Goal: Find specific page/section

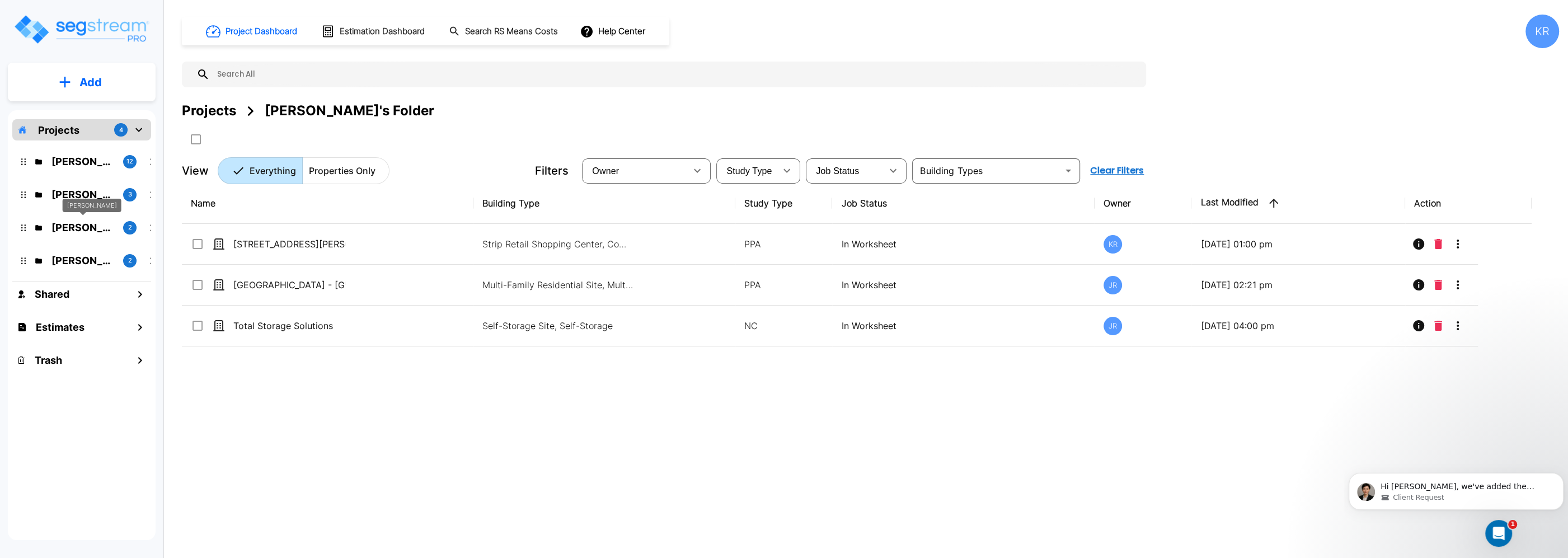
click at [91, 234] on p "[PERSON_NAME]" at bounding box center [83, 228] width 63 height 15
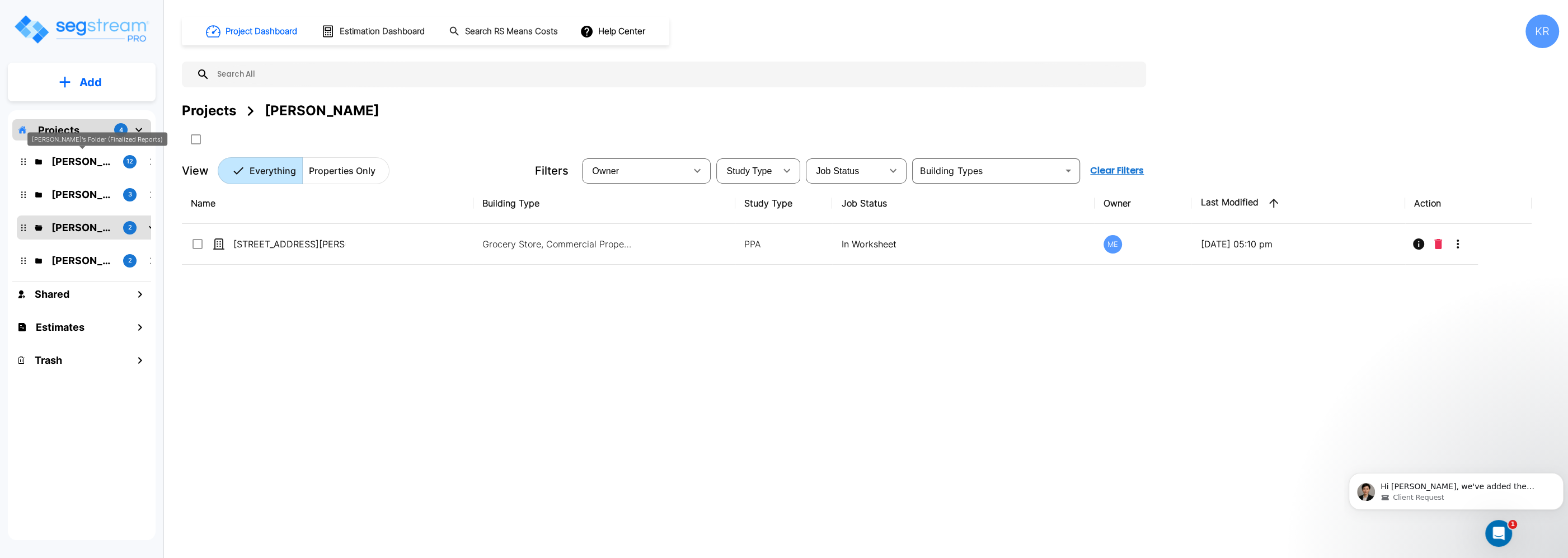
click at [71, 160] on p "[PERSON_NAME]'s Folder (Finalized Reports)" at bounding box center [83, 162] width 63 height 15
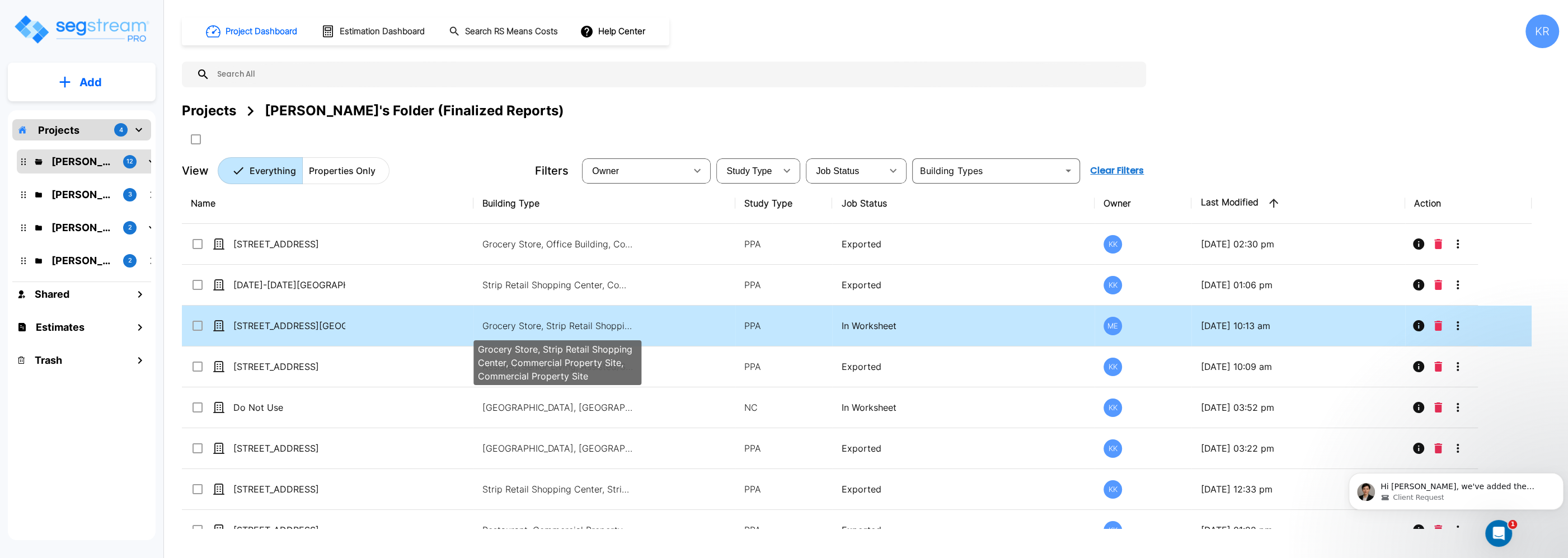
click at [491, 328] on p "Grocery Store, Strip Retail Shopping Center, Commercial Property Site, Commerci…" at bounding box center [558, 326] width 151 height 14
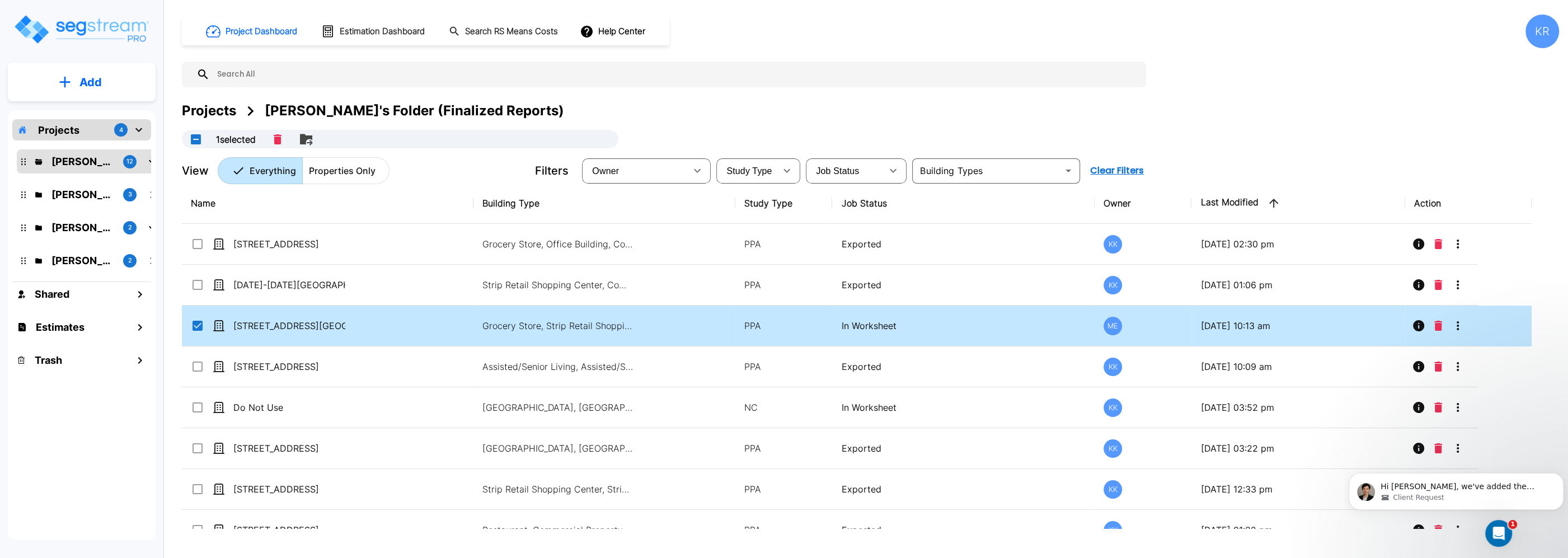
click at [251, 320] on td "[STREET_ADDRESS][GEOGRAPHIC_DATA][STREET_ADDRESS]" at bounding box center [327, 325] width 292 height 41
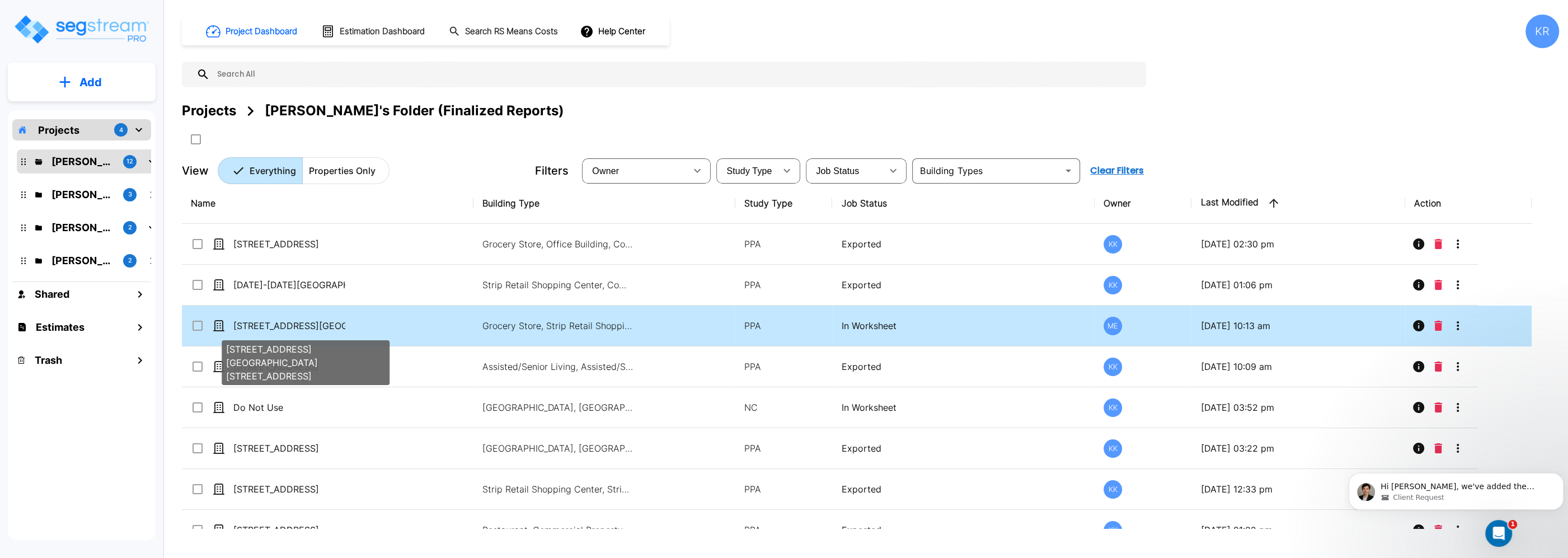
click at [235, 323] on p "[STREET_ADDRESS][GEOGRAPHIC_DATA][STREET_ADDRESS]" at bounding box center [289, 326] width 112 height 14
checkbox input "true"
click at [235, 323] on p "[STREET_ADDRESS][GEOGRAPHIC_DATA][STREET_ADDRESS]" at bounding box center [289, 326] width 112 height 14
